Goal: Navigation & Orientation: Find specific page/section

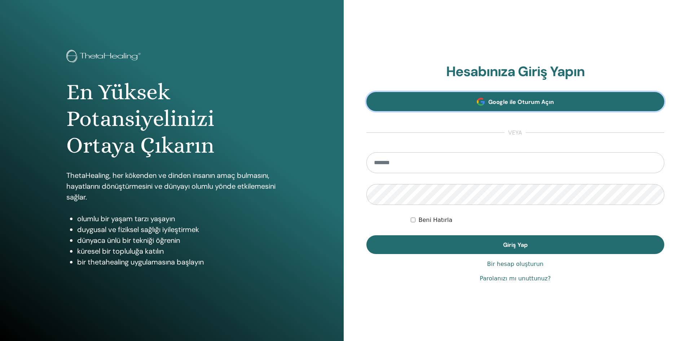
click at [488, 99] on link "Google ile Oturum Açın" at bounding box center [516, 101] width 298 height 19
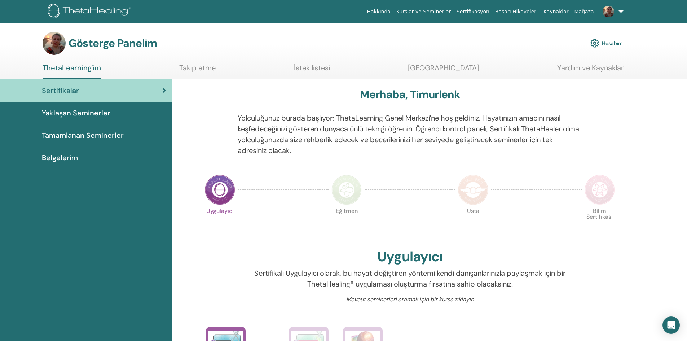
click at [206, 66] on font "Takip etme" at bounding box center [197, 67] width 36 height 9
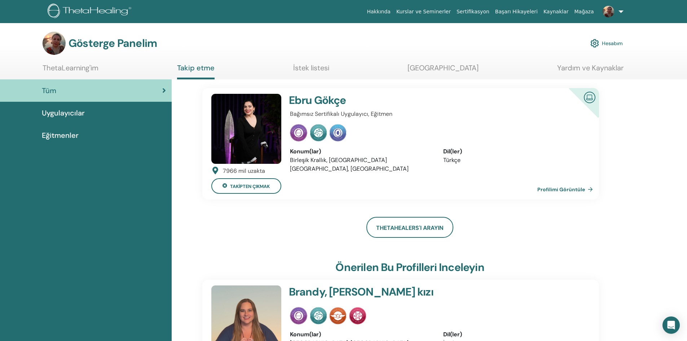
click at [272, 114] on img at bounding box center [246, 129] width 70 height 70
click at [252, 127] on img at bounding box center [246, 129] width 70 height 70
click at [606, 43] on font "Hesabım" at bounding box center [612, 43] width 21 height 6
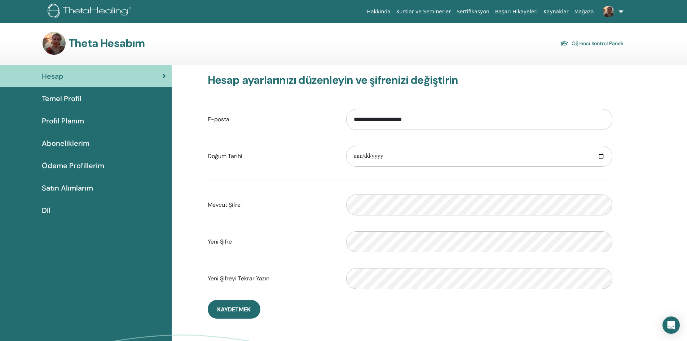
click at [80, 97] on font "Temel Profil" at bounding box center [62, 98] width 40 height 9
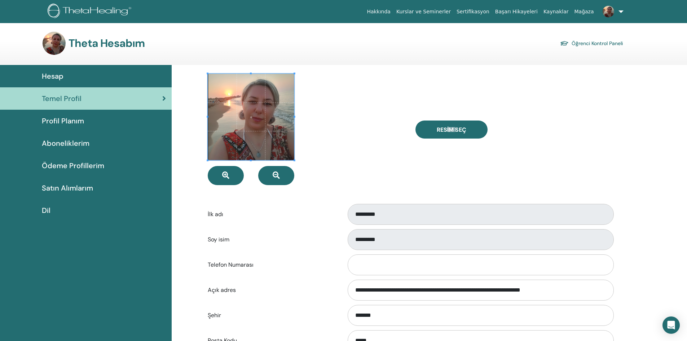
click at [92, 115] on link "Profil Planım" at bounding box center [86, 121] width 172 height 22
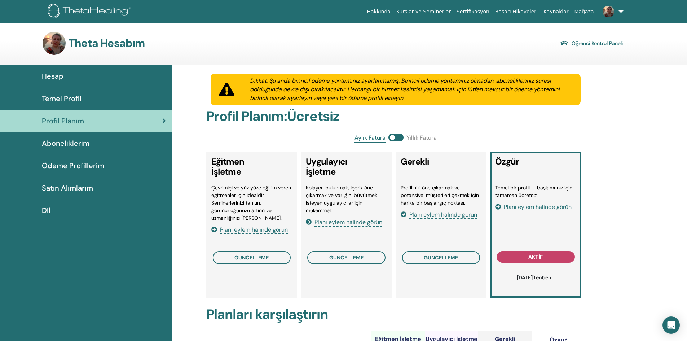
click at [70, 95] on font "Temel Profil" at bounding box center [62, 98] width 40 height 9
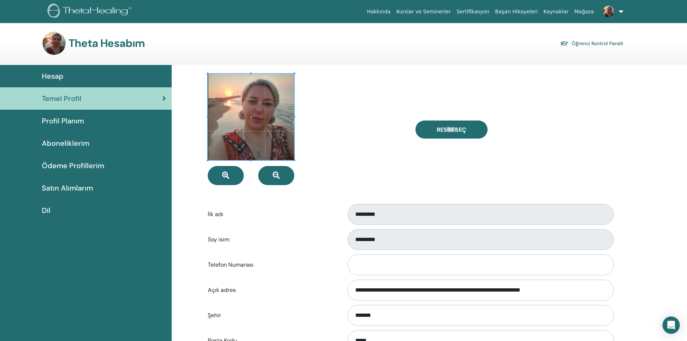
click at [586, 46] on font "Öğrenci Kontrol Paneli" at bounding box center [597, 43] width 51 height 6
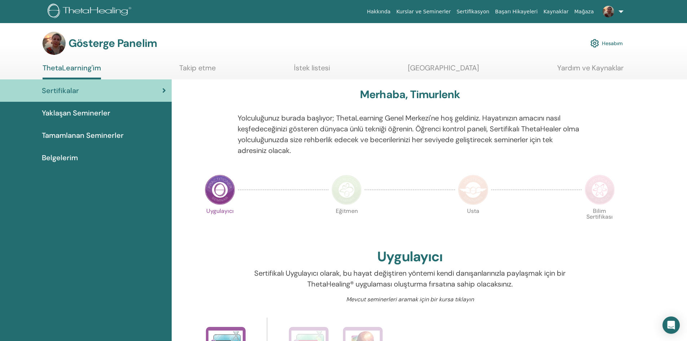
click at [80, 70] on font "ThetaLearning'im" at bounding box center [72, 67] width 58 height 9
click at [605, 44] on font "Hesabım" at bounding box center [612, 43] width 21 height 6
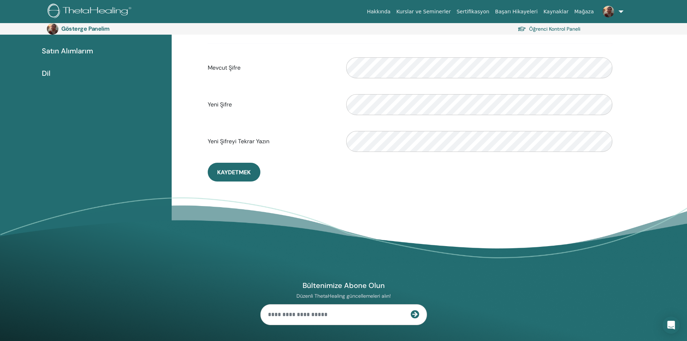
scroll to position [64, 0]
